Goal: Information Seeking & Learning: Find specific page/section

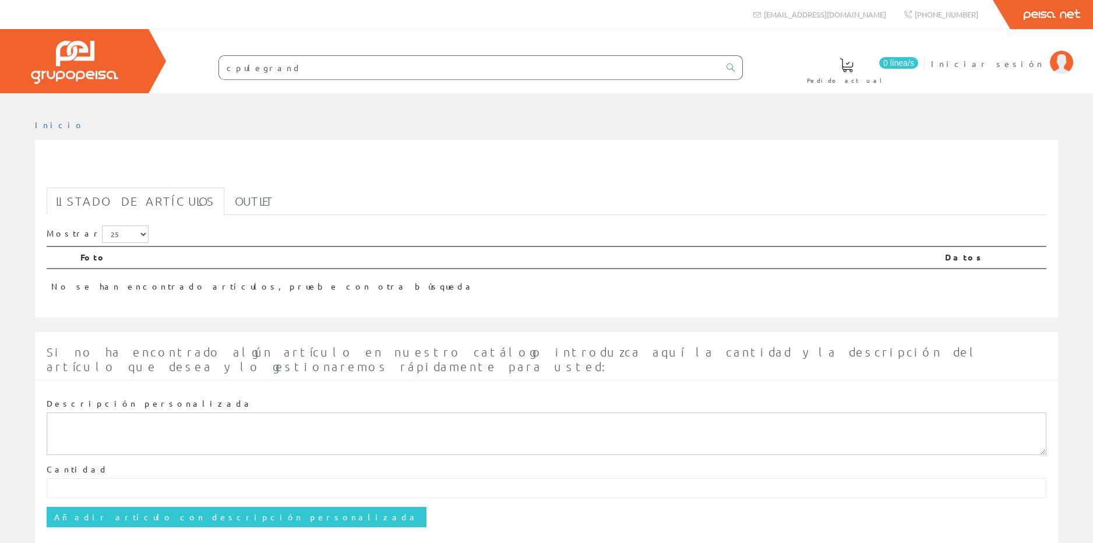
click at [246, 65] on input "cpulegrand" at bounding box center [469, 67] width 501 height 23
click at [240, 62] on input "cpulegrand" at bounding box center [469, 67] width 501 height 23
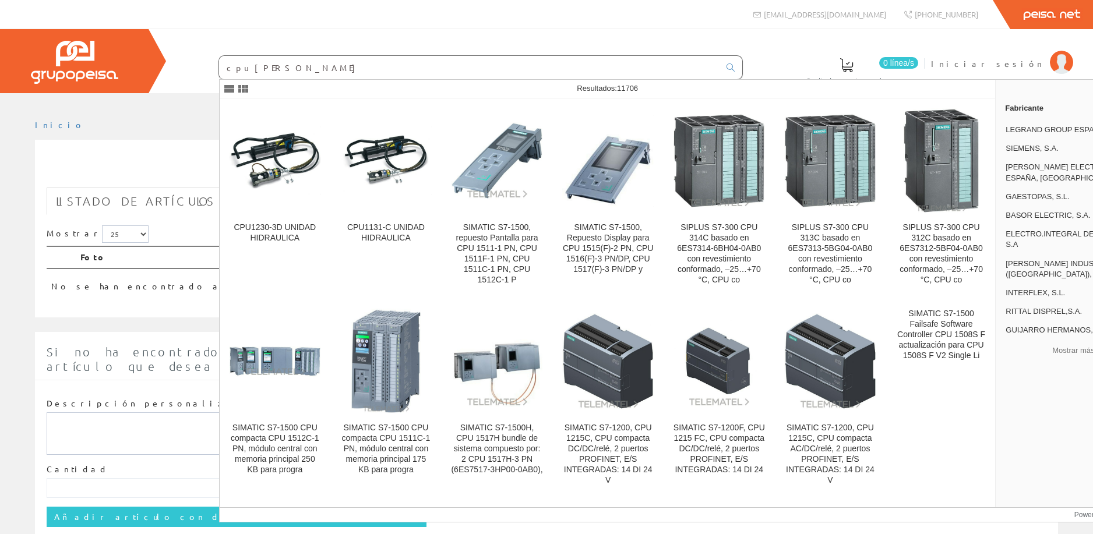
click at [284, 69] on input "cpu legrand" at bounding box center [469, 67] width 501 height 23
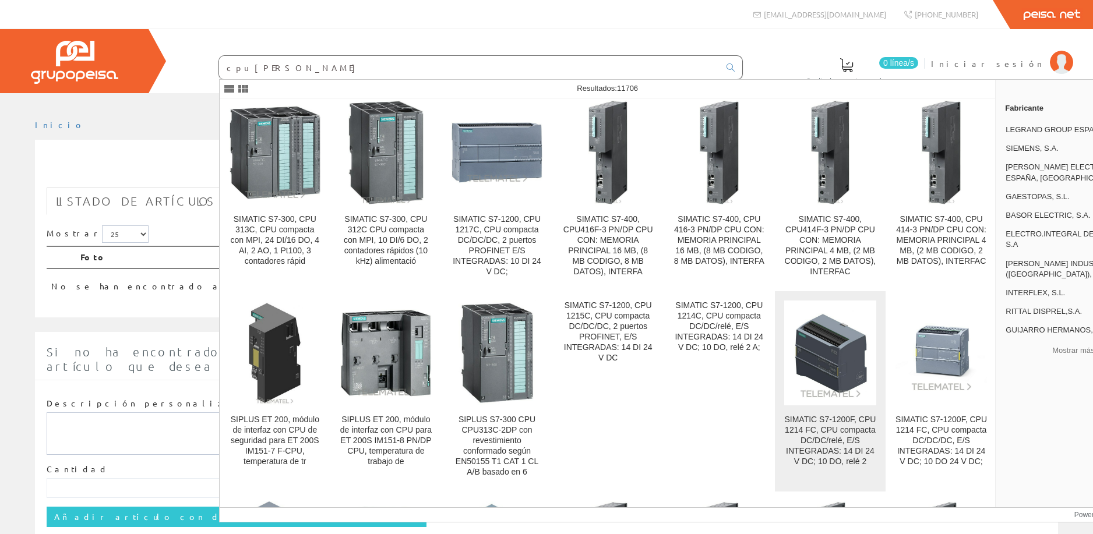
scroll to position [641, 0]
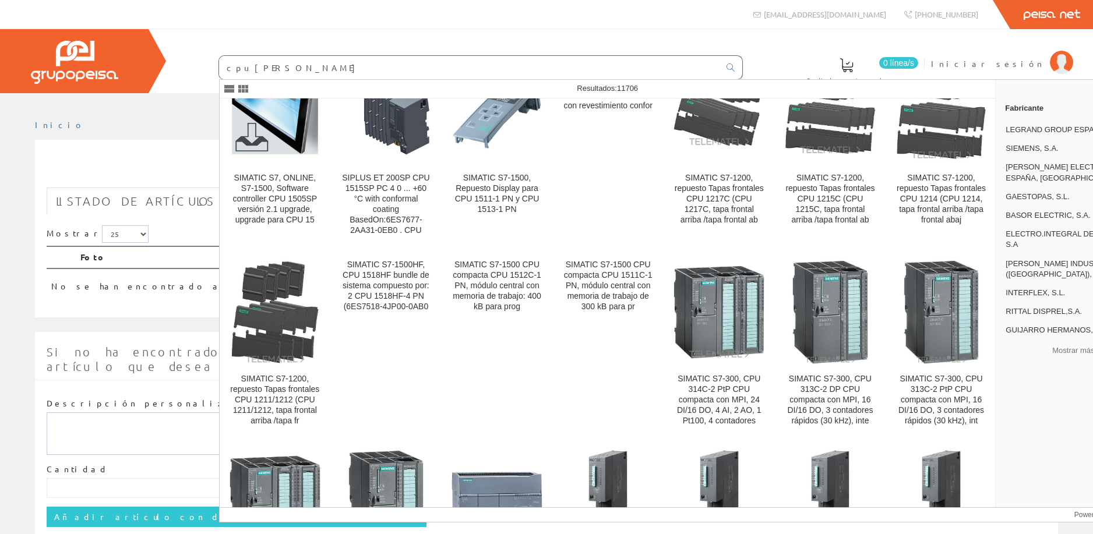
drag, startPoint x: 242, startPoint y: 67, endPoint x: 389, endPoint y: 87, distance: 148.2
click at [389, 87] on body "cpulegrand info@peisa.com Peisa Net" at bounding box center [546, 267] width 1093 height 534
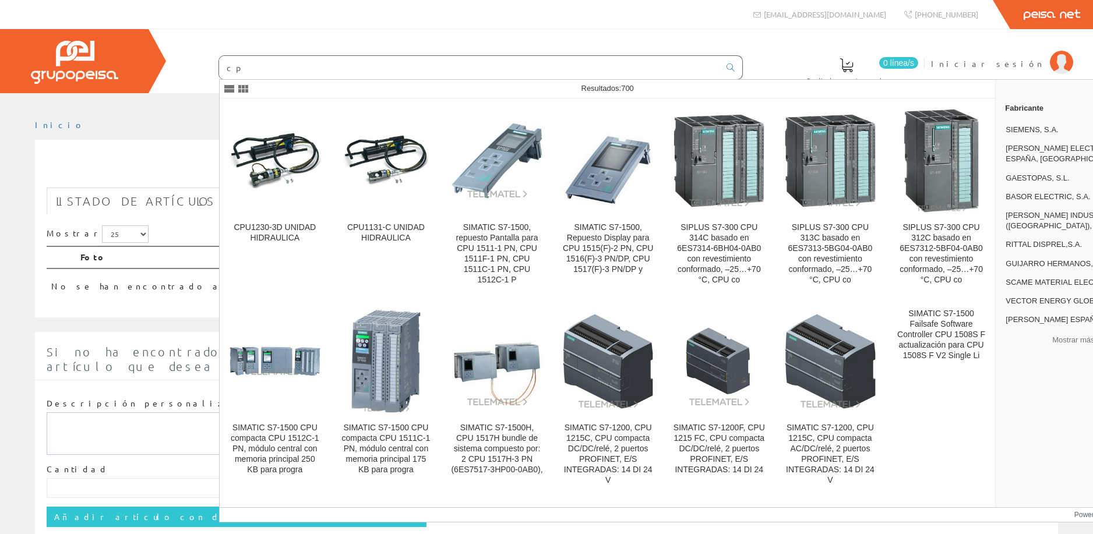
type input "c"
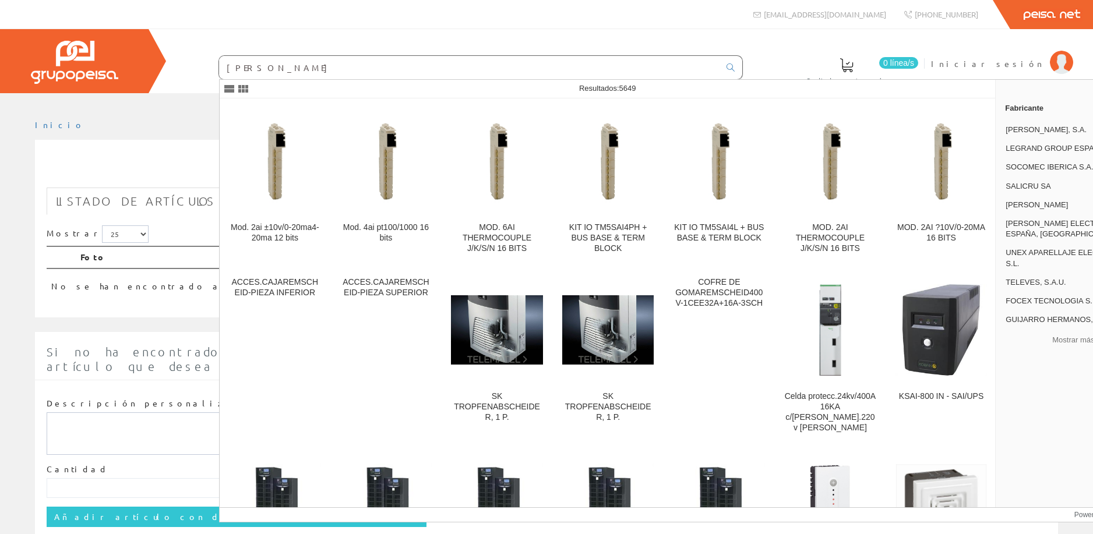
type input "sai scheider"
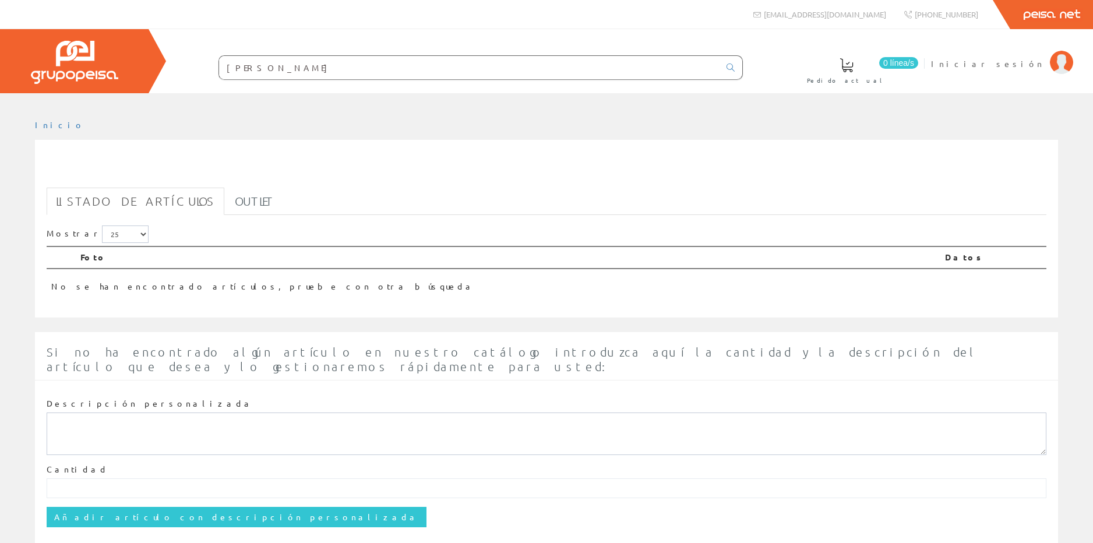
click at [252, 68] on input "[PERSON_NAME]" at bounding box center [469, 67] width 501 height 23
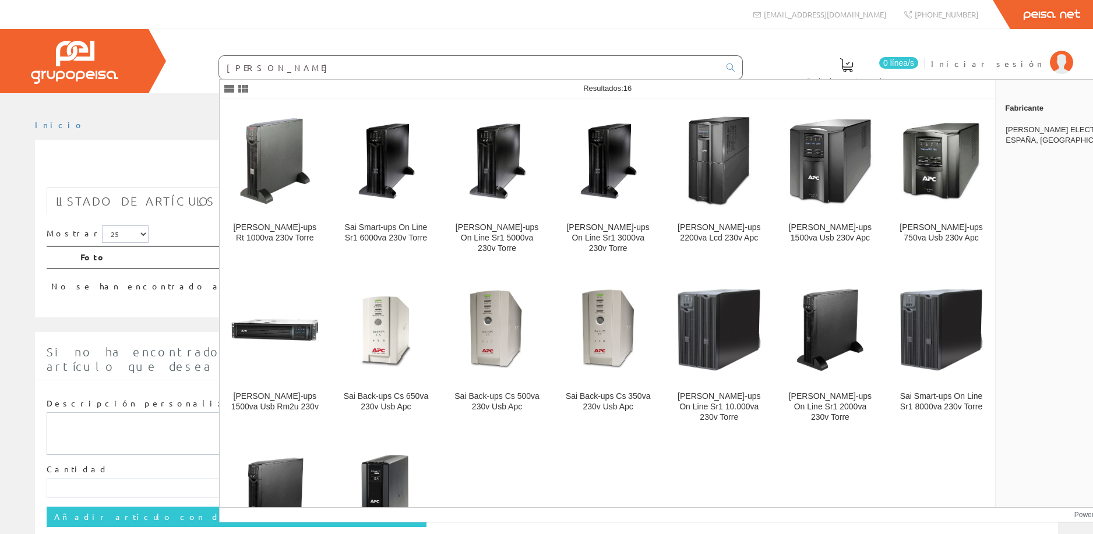
click at [338, 76] on input "sai schneider" at bounding box center [469, 67] width 501 height 23
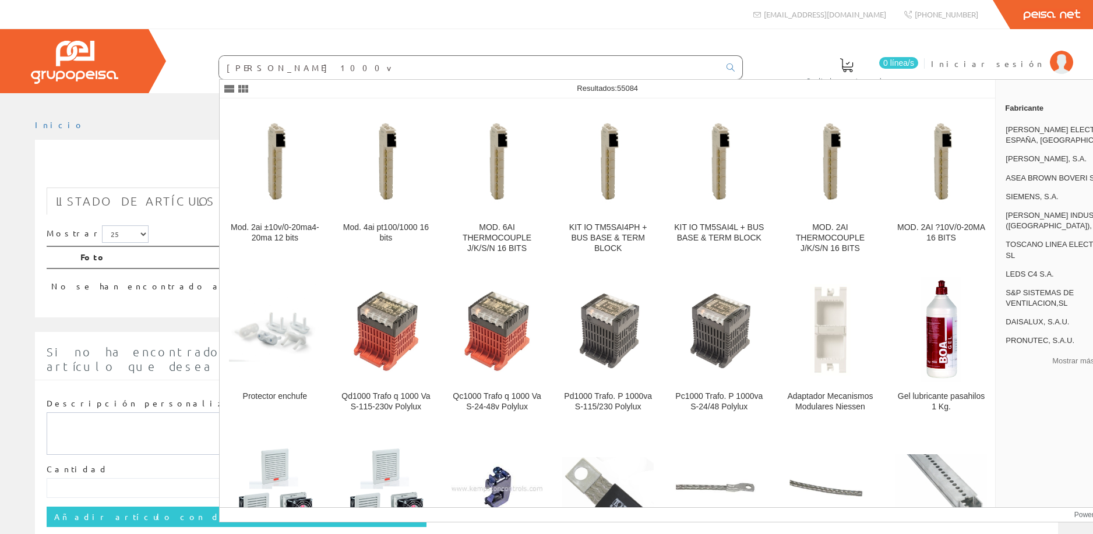
type input "sai schneider 1000va"
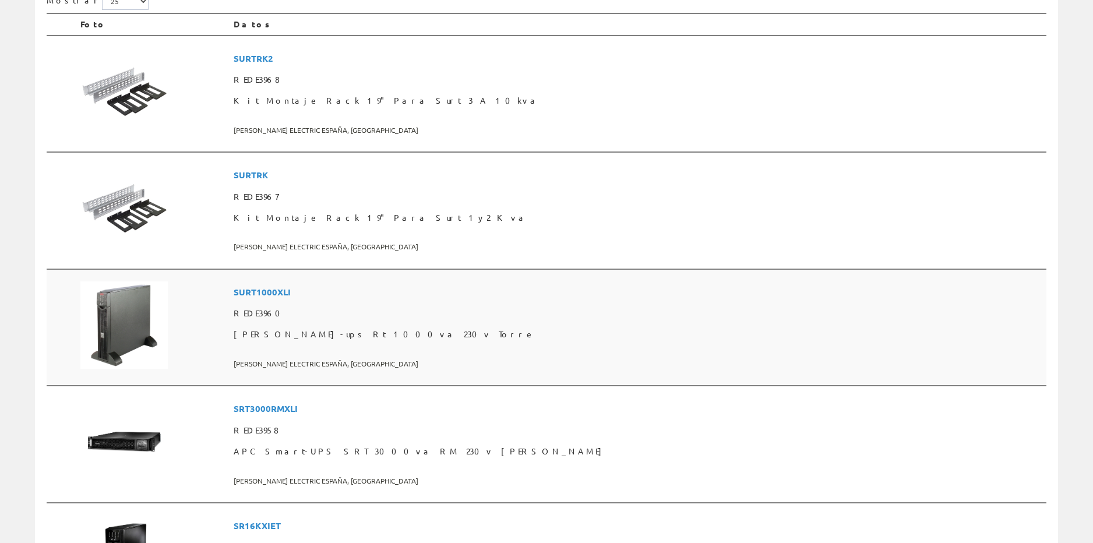
scroll to position [350, 0]
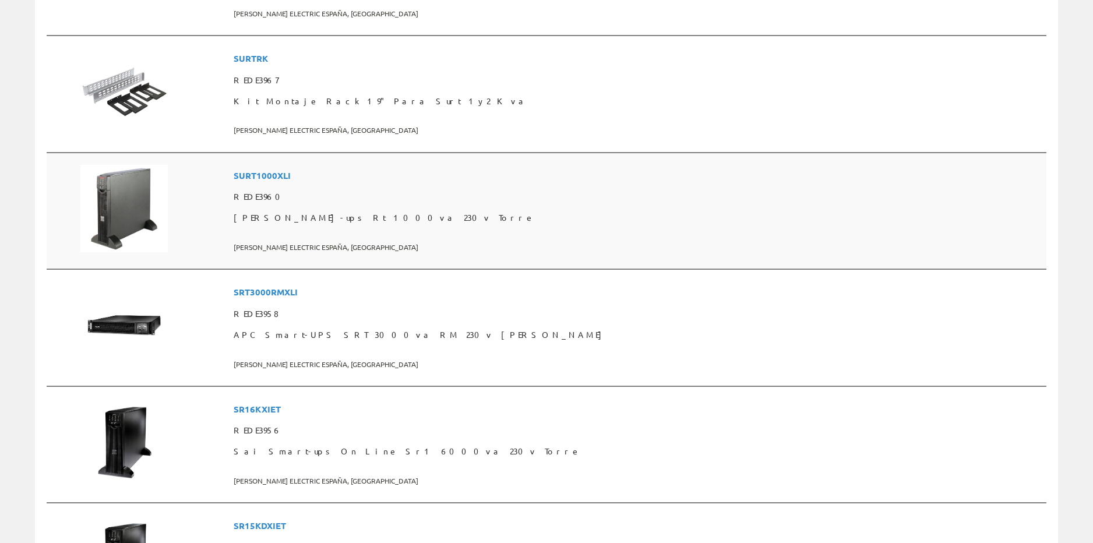
click at [388, 183] on span "SURT1000XLI" at bounding box center [638, 176] width 808 height 22
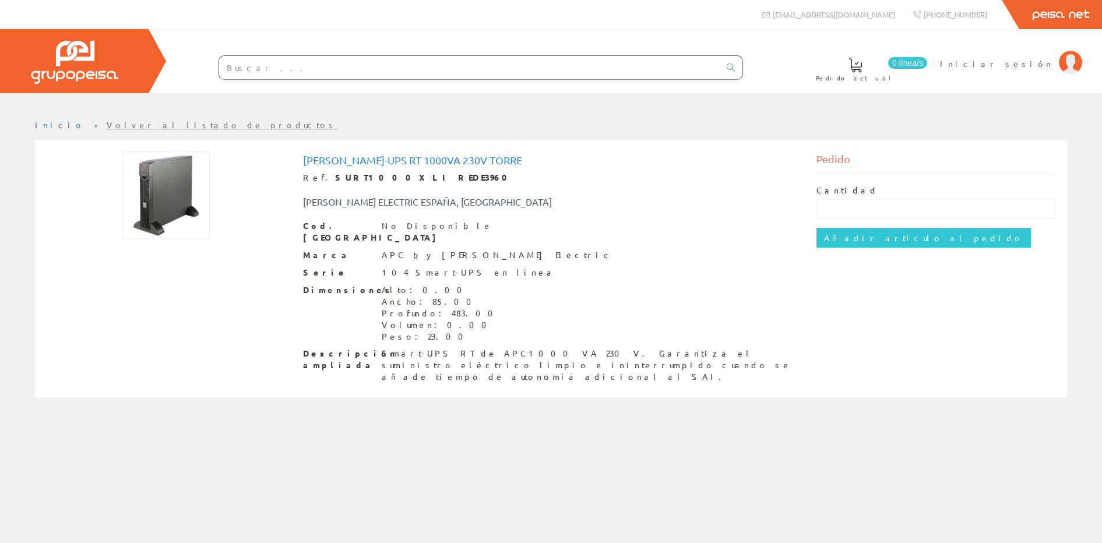
click at [259, 71] on input "text" at bounding box center [469, 67] width 501 height 23
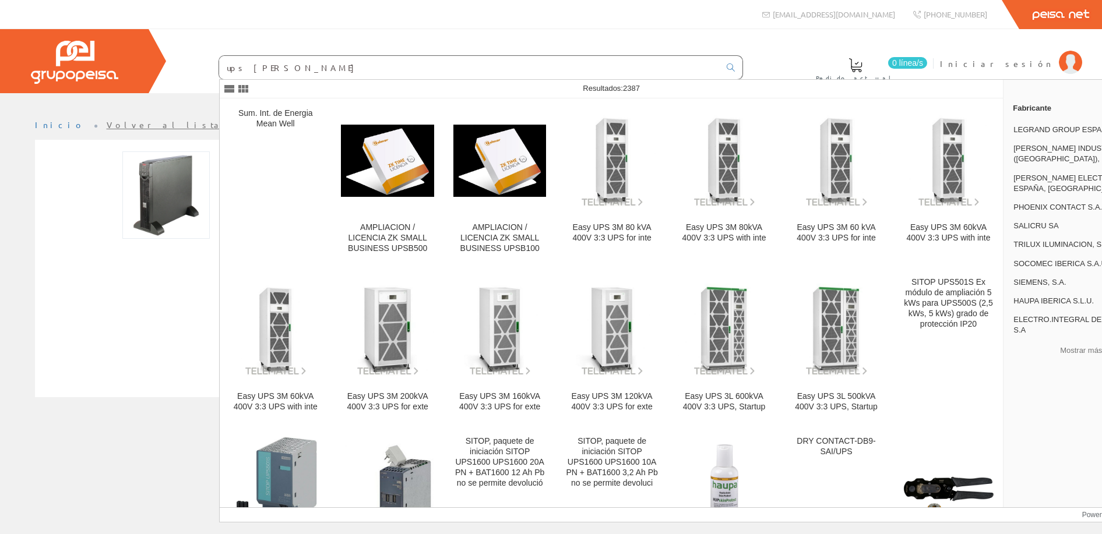
type input "ups legrand"
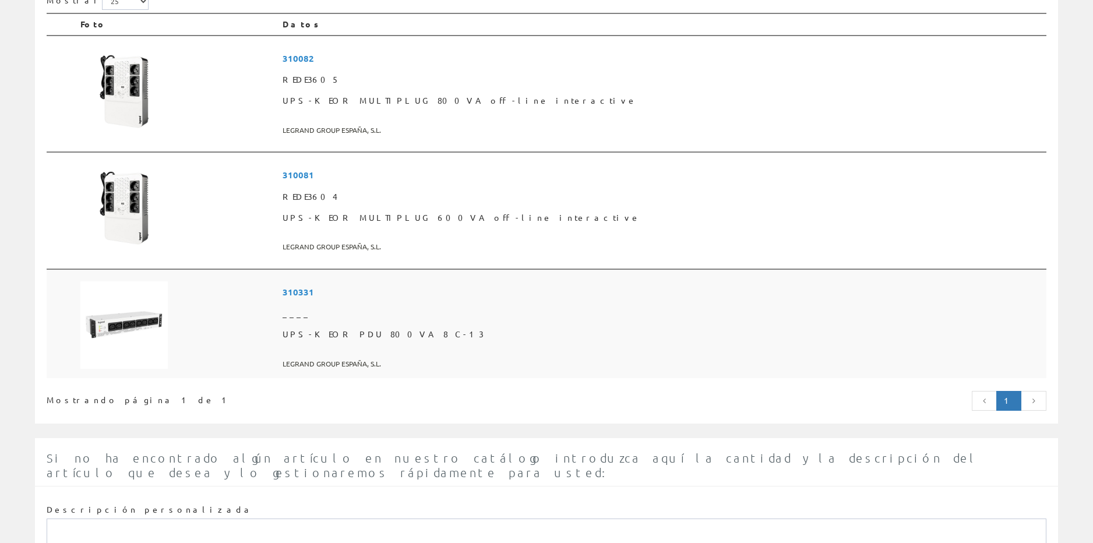
scroll to position [117, 0]
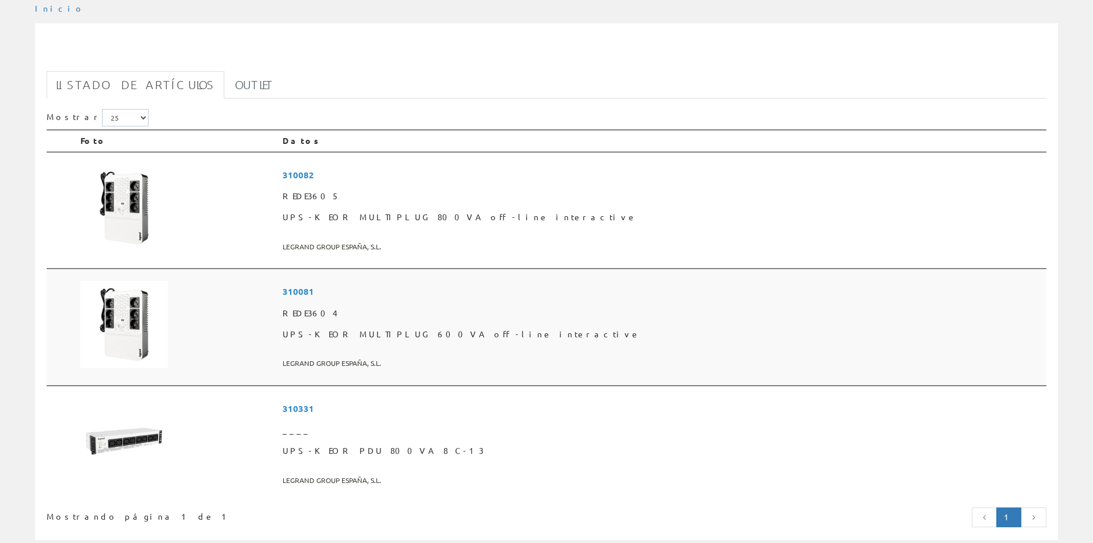
click at [154, 318] on img at bounding box center [123, 324] width 87 height 87
